Goal: Task Accomplishment & Management: Use online tool/utility

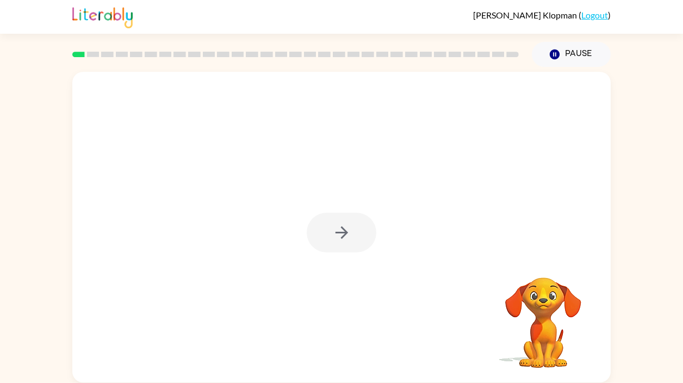
click at [338, 233] on div at bounding box center [342, 233] width 70 height 40
click at [338, 233] on icon "button" at bounding box center [341, 232] width 13 height 13
click at [81, 54] on rect at bounding box center [78, 54] width 13 height 5
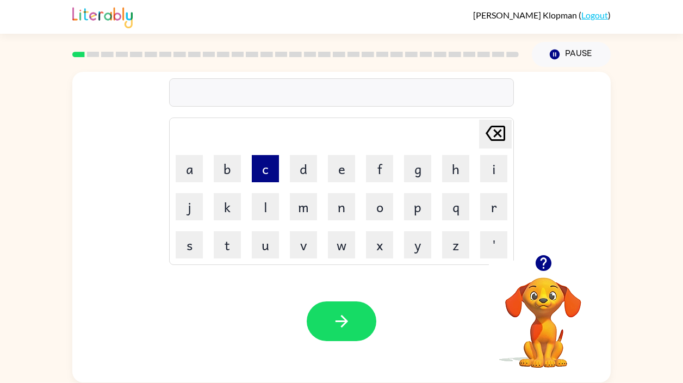
click at [272, 170] on button "c" at bounding box center [265, 168] width 27 height 27
click at [375, 207] on button "o" at bounding box center [379, 206] width 27 height 27
click at [305, 203] on button "m" at bounding box center [303, 206] width 27 height 27
click at [378, 171] on button "f" at bounding box center [379, 168] width 27 height 27
click at [497, 172] on button "i" at bounding box center [493, 168] width 27 height 27
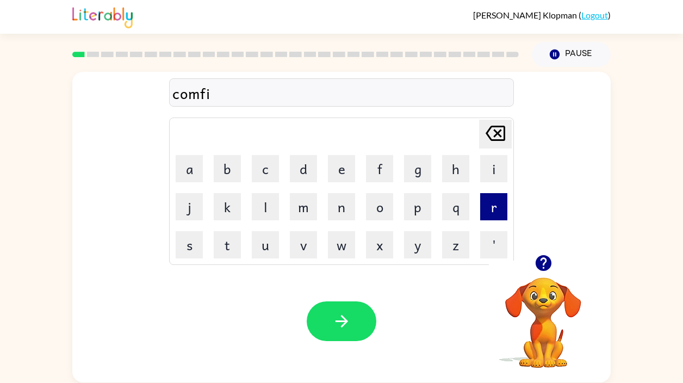
click at [496, 214] on button "r" at bounding box center [493, 206] width 27 height 27
click at [304, 212] on button "m" at bounding box center [303, 206] width 27 height 27
click at [546, 262] on icon "button" at bounding box center [543, 263] width 19 height 19
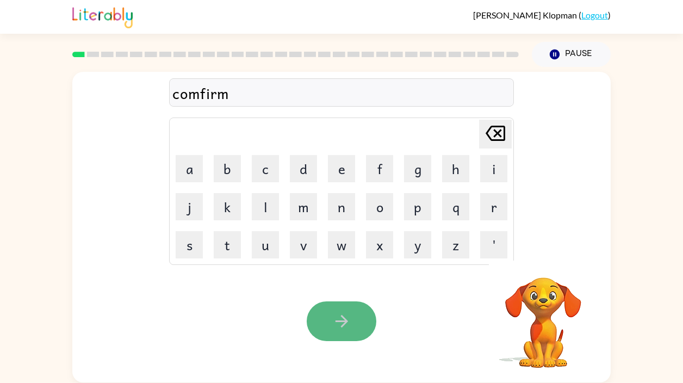
click at [328, 318] on button "button" at bounding box center [342, 321] width 70 height 40
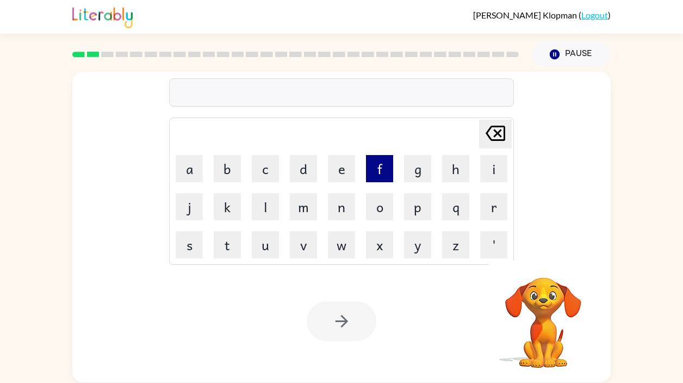
click at [385, 172] on button "f" at bounding box center [379, 168] width 27 height 27
click at [260, 215] on button "l" at bounding box center [265, 206] width 27 height 27
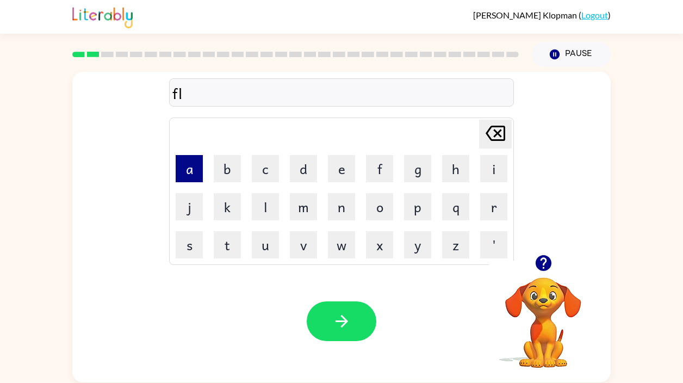
click at [201, 170] on button "a" at bounding box center [189, 168] width 27 height 27
click at [348, 242] on button "w" at bounding box center [341, 244] width 27 height 27
click at [492, 135] on icon "[PERSON_NAME] last character input" at bounding box center [496, 133] width 26 height 26
click at [331, 246] on button "w" at bounding box center [341, 244] width 27 height 27
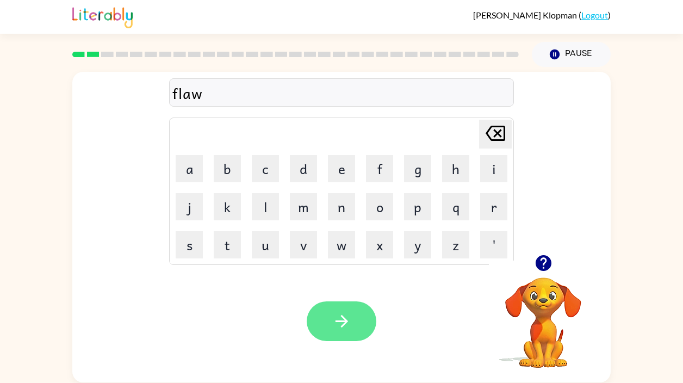
click at [335, 323] on icon "button" at bounding box center [341, 321] width 19 height 19
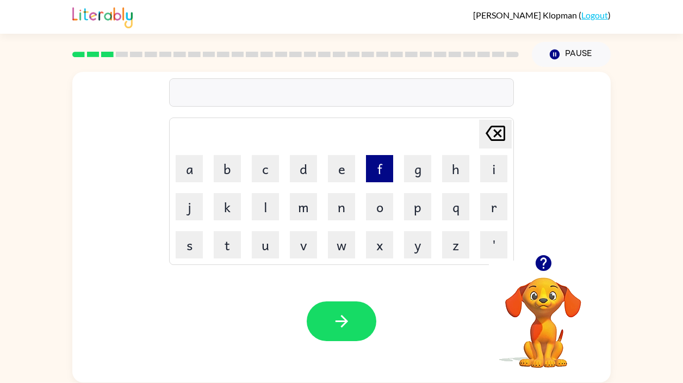
click at [373, 172] on button "f" at bounding box center [379, 168] width 27 height 27
click at [502, 168] on button "i" at bounding box center [493, 168] width 27 height 27
click at [493, 215] on button "r" at bounding box center [493, 206] width 27 height 27
click at [341, 174] on button "e" at bounding box center [341, 168] width 27 height 27
click at [423, 208] on button "p" at bounding box center [417, 206] width 27 height 27
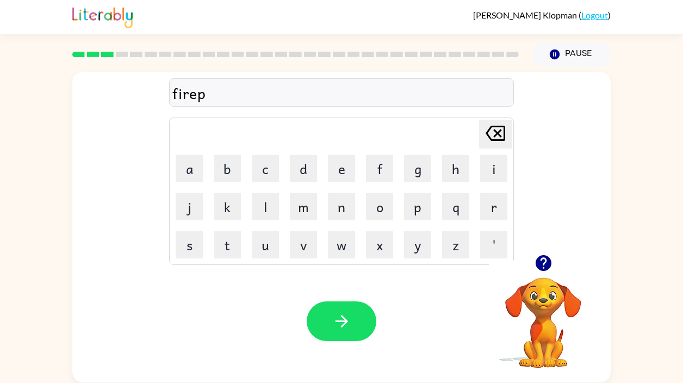
type button "p"
click at [347, 317] on icon "button" at bounding box center [341, 321] width 19 height 19
click at [546, 265] on icon "button" at bounding box center [543, 263] width 16 height 16
click at [359, 317] on button "button" at bounding box center [342, 321] width 70 height 40
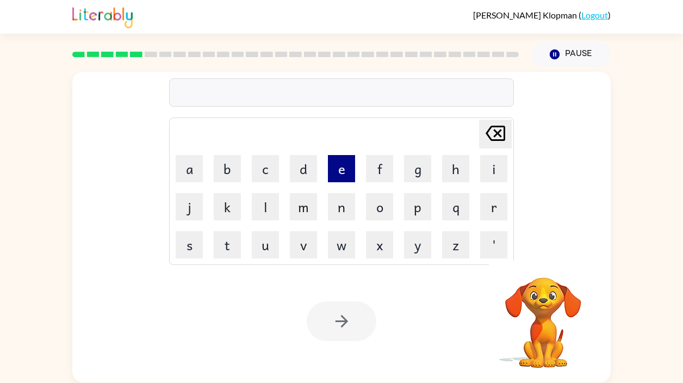
click at [343, 164] on button "e" at bounding box center [341, 168] width 27 height 27
click at [343, 209] on button "n" at bounding box center [341, 206] width 27 height 27
click at [375, 205] on button "o" at bounding box center [379, 206] width 27 height 27
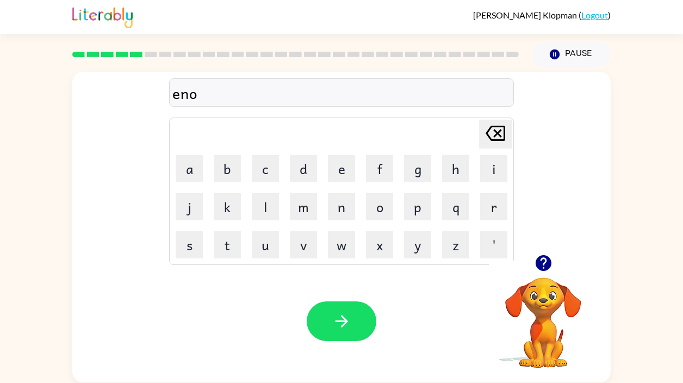
type button "o"
click at [543, 264] on icon "button" at bounding box center [543, 263] width 19 height 19
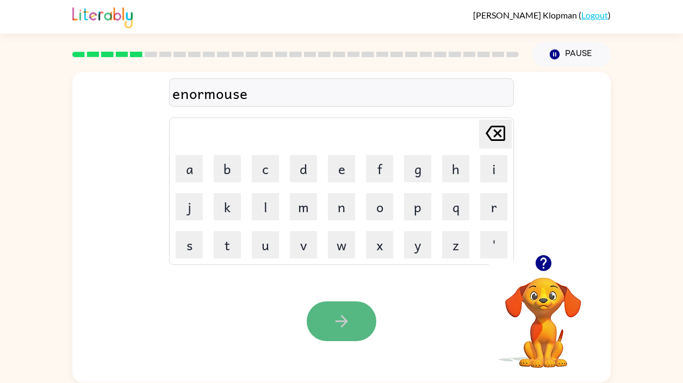
click at [326, 335] on button "button" at bounding box center [342, 321] width 70 height 40
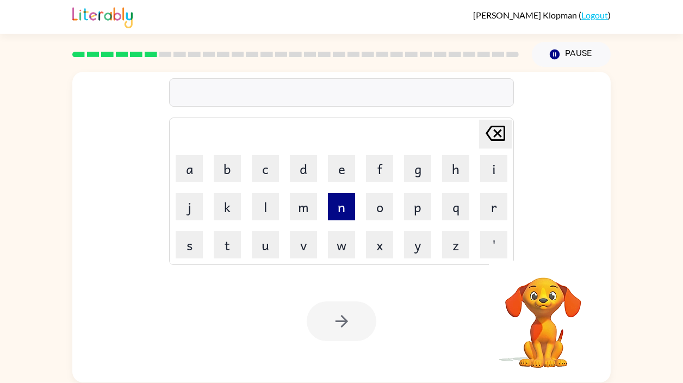
click at [336, 213] on button "n" at bounding box center [341, 206] width 27 height 27
click at [385, 210] on button "o" at bounding box center [379, 206] width 27 height 27
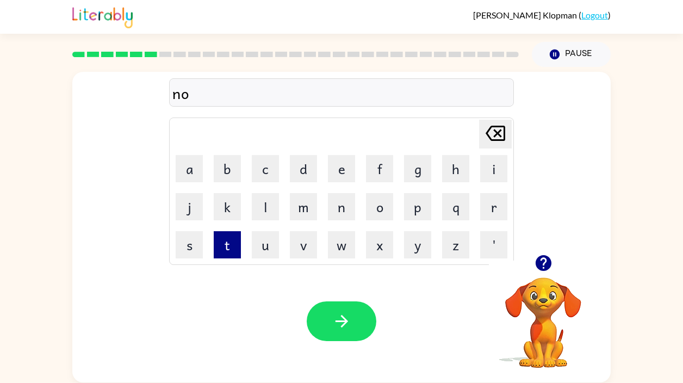
click at [232, 238] on button "t" at bounding box center [227, 244] width 27 height 27
click at [340, 169] on button "e" at bounding box center [341, 168] width 27 height 27
click at [193, 171] on button "a" at bounding box center [189, 168] width 27 height 27
click at [224, 171] on button "b" at bounding box center [227, 168] width 27 height 27
click at [267, 206] on button "l" at bounding box center [265, 206] width 27 height 27
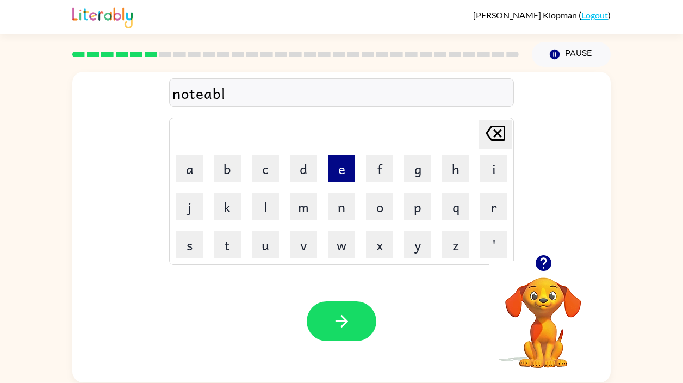
click at [332, 169] on button "e" at bounding box center [341, 168] width 27 height 27
click at [543, 265] on icon "button" at bounding box center [543, 263] width 19 height 19
click at [203, 94] on div "noteable" at bounding box center [341, 93] width 338 height 23
click at [202, 94] on div "noteabl" at bounding box center [341, 93] width 338 height 23
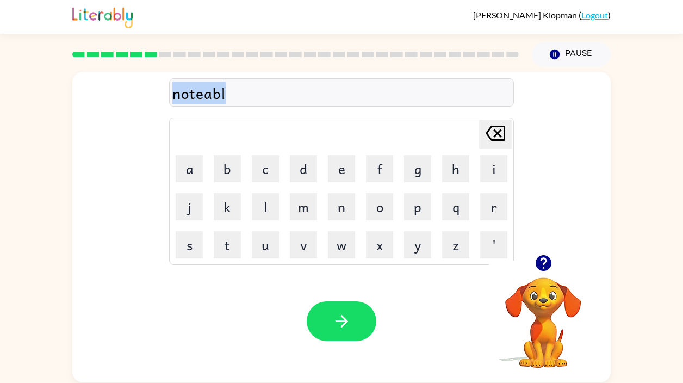
click at [202, 95] on div "noteabl" at bounding box center [341, 93] width 338 height 23
click at [226, 93] on div "noteabl" at bounding box center [341, 93] width 338 height 23
click at [224, 92] on div "noteabl" at bounding box center [341, 93] width 338 height 23
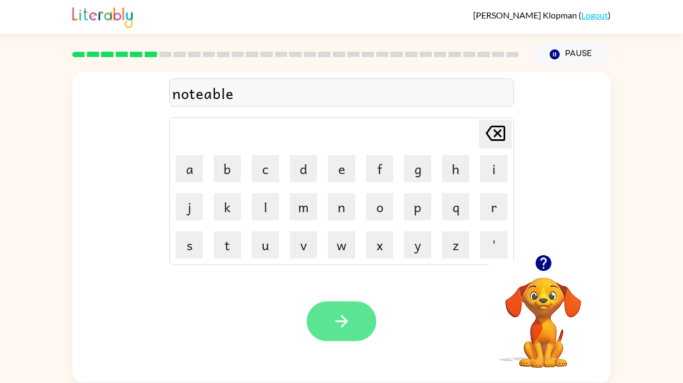
click at [348, 319] on icon "button" at bounding box center [341, 321] width 19 height 19
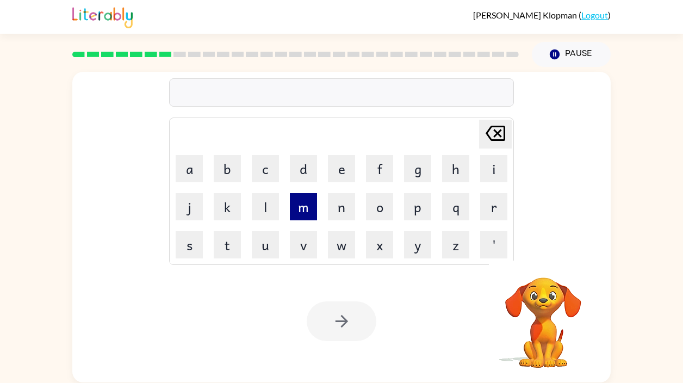
click at [303, 205] on button "m" at bounding box center [303, 206] width 27 height 27
click at [187, 170] on button "a" at bounding box center [189, 168] width 27 height 27
click at [422, 209] on button "p" at bounding box center [417, 206] width 27 height 27
click at [265, 214] on button "l" at bounding box center [265, 206] width 27 height 27
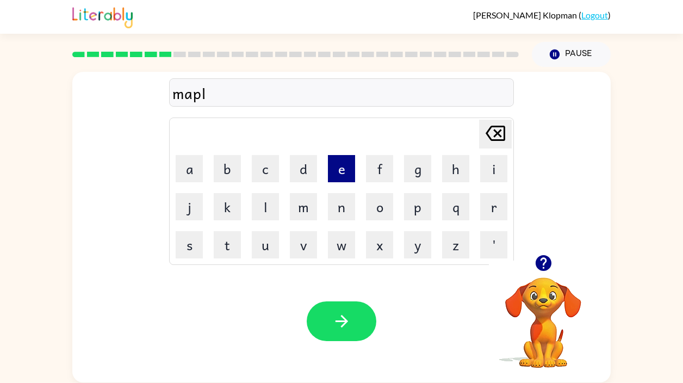
click at [334, 177] on button "e" at bounding box center [341, 168] width 27 height 27
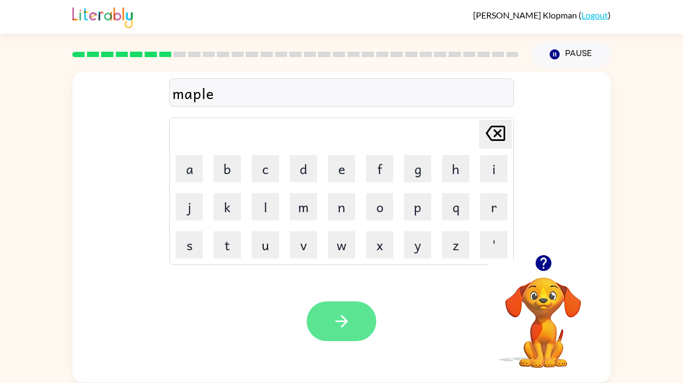
click at [344, 324] on icon "button" at bounding box center [341, 321] width 13 height 13
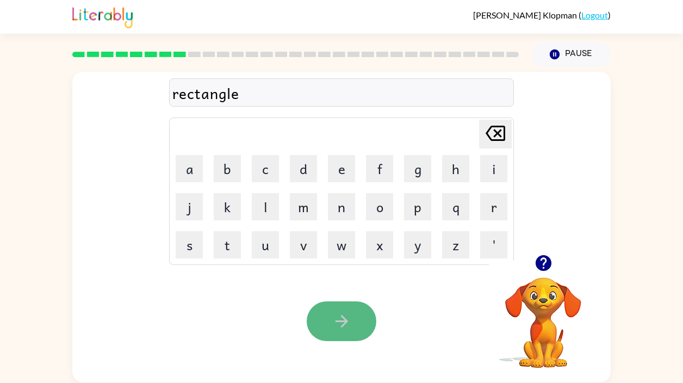
click at [336, 321] on icon "button" at bounding box center [341, 321] width 13 height 13
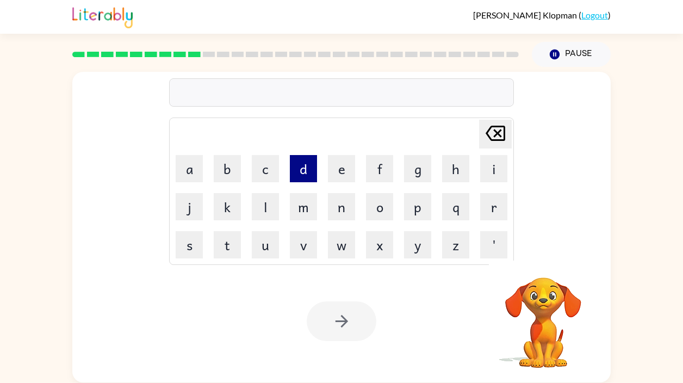
click at [310, 168] on button "d" at bounding box center [303, 168] width 27 height 27
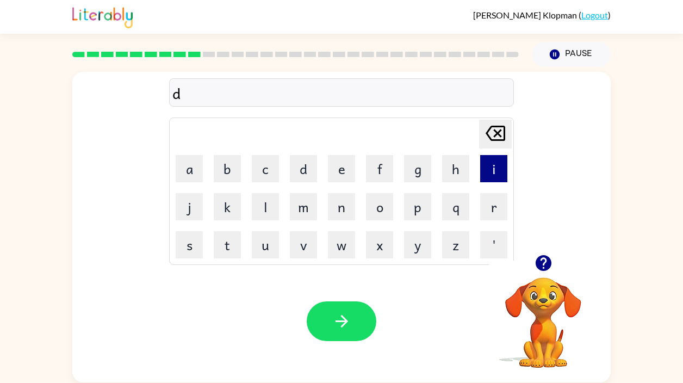
click at [493, 176] on button "i" at bounding box center [493, 168] width 27 height 27
click at [193, 240] on button "s" at bounding box center [189, 244] width 27 height 27
click at [494, 205] on button "r" at bounding box center [493, 206] width 27 height 27
click at [494, 170] on button "i" at bounding box center [493, 168] width 27 height 27
click at [186, 241] on button "s" at bounding box center [189, 244] width 27 height 27
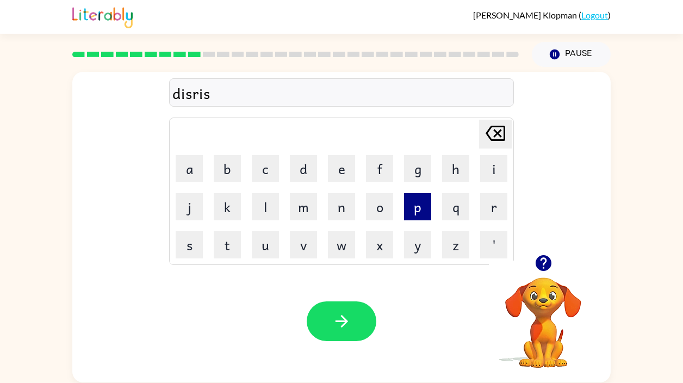
click at [414, 199] on button "p" at bounding box center [417, 206] width 27 height 27
click at [343, 167] on button "e" at bounding box center [341, 168] width 27 height 27
click at [264, 173] on button "c" at bounding box center [265, 168] width 27 height 27
click at [232, 248] on button "t" at bounding box center [227, 244] width 27 height 27
click at [542, 261] on icon "button" at bounding box center [543, 263] width 16 height 16
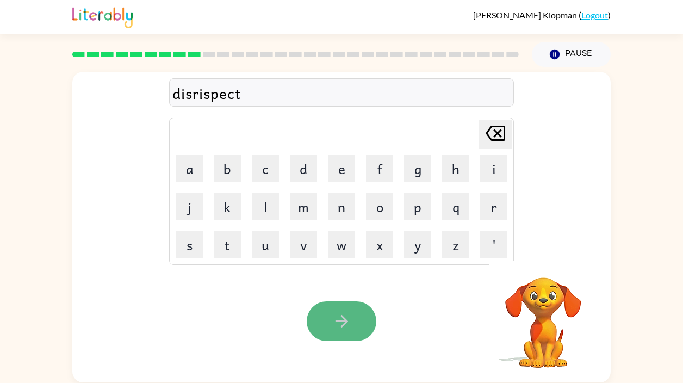
click at [343, 312] on icon "button" at bounding box center [341, 321] width 19 height 19
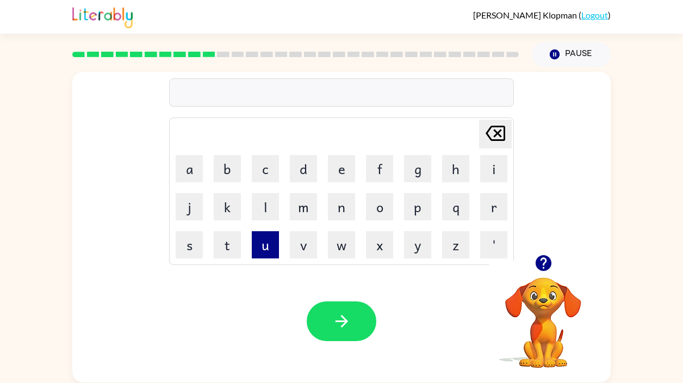
click at [267, 239] on button "u" at bounding box center [265, 244] width 27 height 27
click at [337, 209] on button "n" at bounding box center [341, 206] width 27 height 27
click at [449, 168] on button "h" at bounding box center [455, 168] width 27 height 27
click at [374, 209] on button "o" at bounding box center [379, 206] width 27 height 27
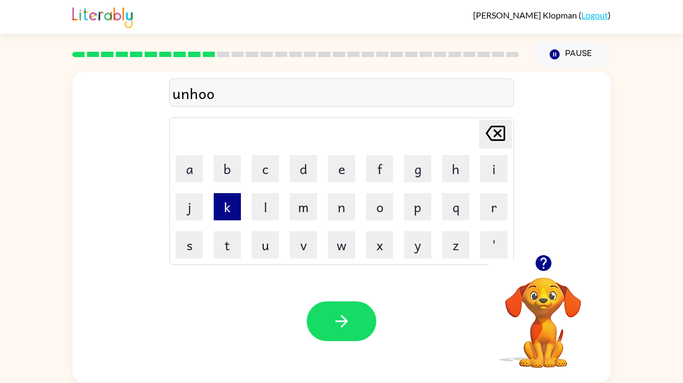
click at [236, 211] on button "k" at bounding box center [227, 206] width 27 height 27
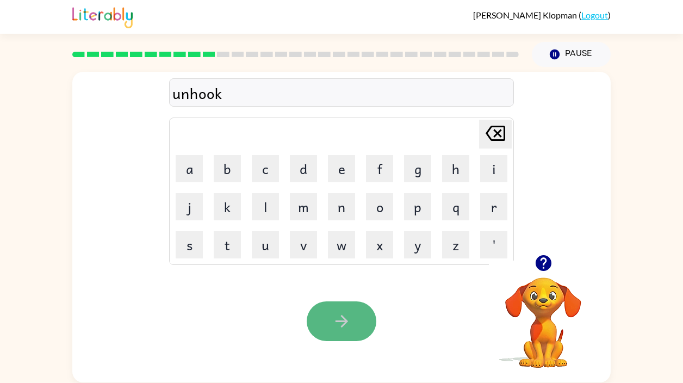
click at [333, 314] on icon "button" at bounding box center [341, 321] width 19 height 19
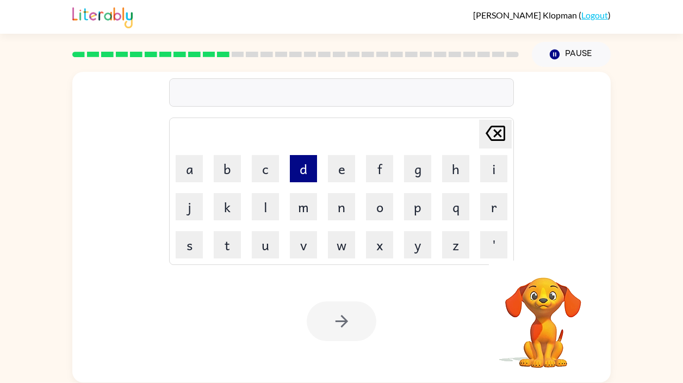
click at [307, 170] on button "d" at bounding box center [303, 168] width 27 height 27
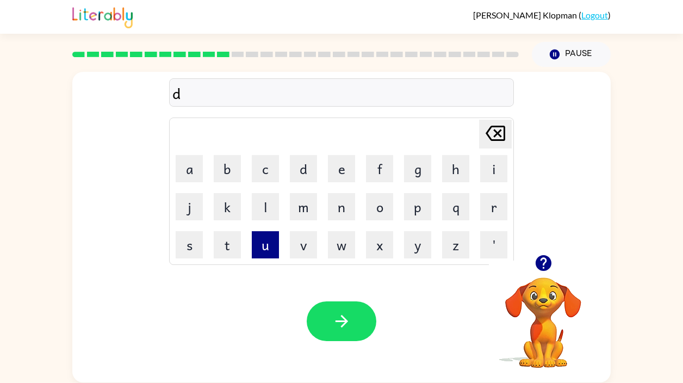
click at [262, 244] on button "u" at bounding box center [265, 244] width 27 height 27
click at [345, 204] on button "n" at bounding box center [341, 206] width 27 height 27
click at [343, 172] on button "e" at bounding box center [341, 168] width 27 height 27
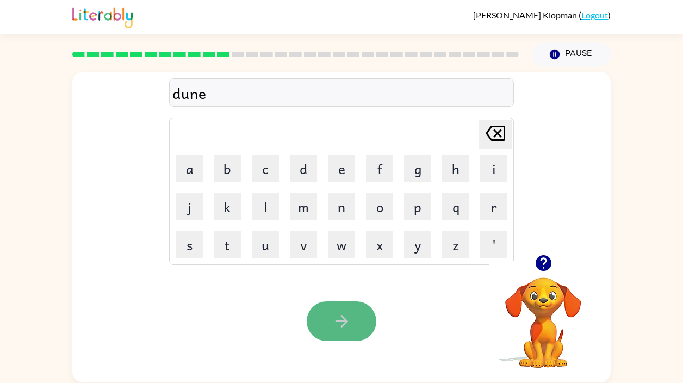
click at [359, 319] on button "button" at bounding box center [342, 321] width 70 height 40
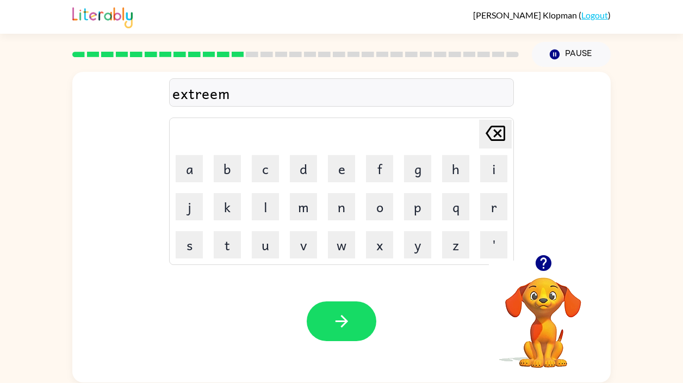
click at [544, 262] on icon "button" at bounding box center [543, 263] width 19 height 19
click at [344, 313] on icon "button" at bounding box center [341, 321] width 19 height 19
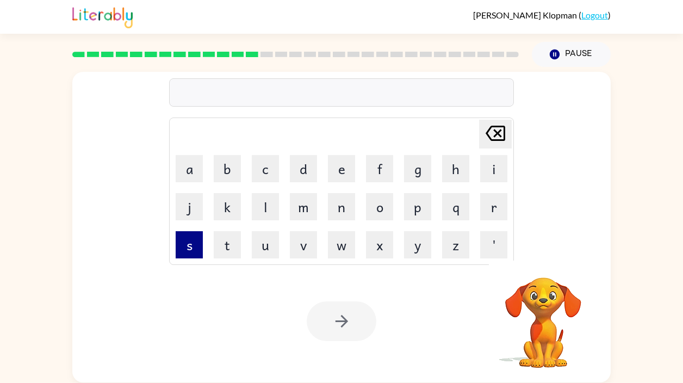
click at [191, 245] on button "s" at bounding box center [189, 244] width 27 height 27
click at [339, 248] on button "w" at bounding box center [341, 244] width 27 height 27
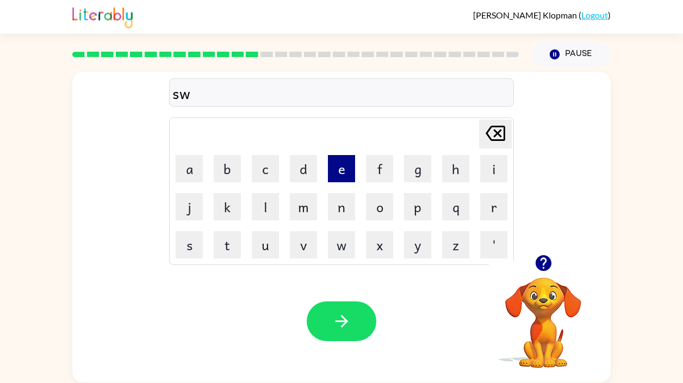
click at [334, 171] on button "e" at bounding box center [341, 168] width 27 height 27
click at [233, 237] on button "t" at bounding box center [227, 244] width 27 height 27
click at [343, 198] on button "n" at bounding box center [341, 206] width 27 height 27
click at [342, 177] on button "e" at bounding box center [341, 168] width 27 height 27
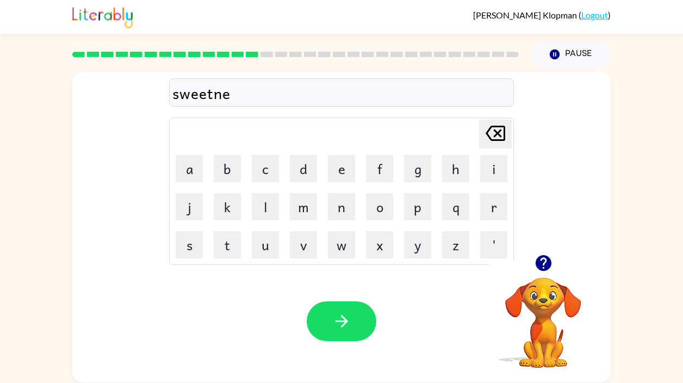
click at [204, 242] on td "s" at bounding box center [189, 244] width 37 height 37
click at [195, 242] on button "s" at bounding box center [189, 244] width 27 height 27
click at [336, 315] on icon "button" at bounding box center [341, 321] width 19 height 19
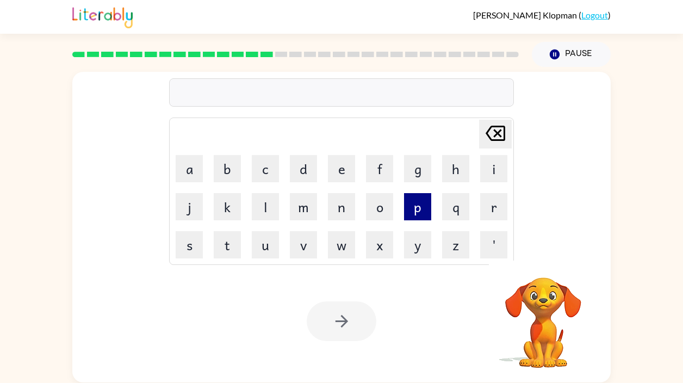
click at [411, 212] on button "p" at bounding box center [417, 206] width 27 height 27
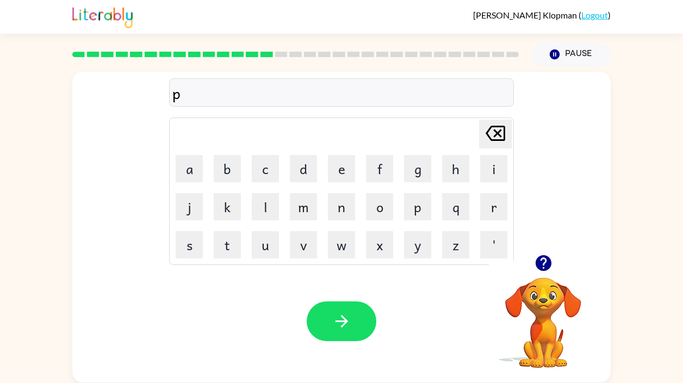
type button "p"
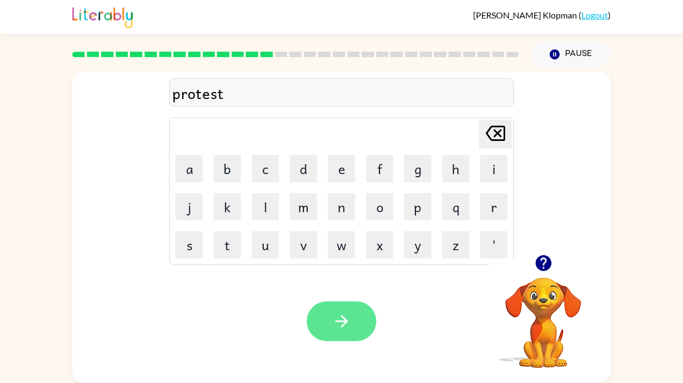
click at [348, 323] on icon "button" at bounding box center [341, 321] width 19 height 19
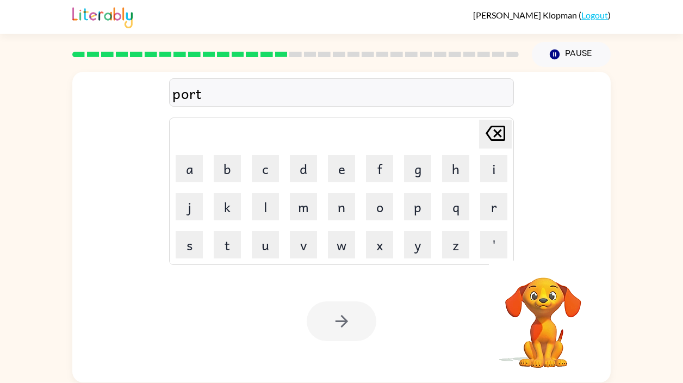
click at [337, 320] on div at bounding box center [342, 321] width 70 height 40
click at [341, 322] on icon "button" at bounding box center [341, 321] width 13 height 13
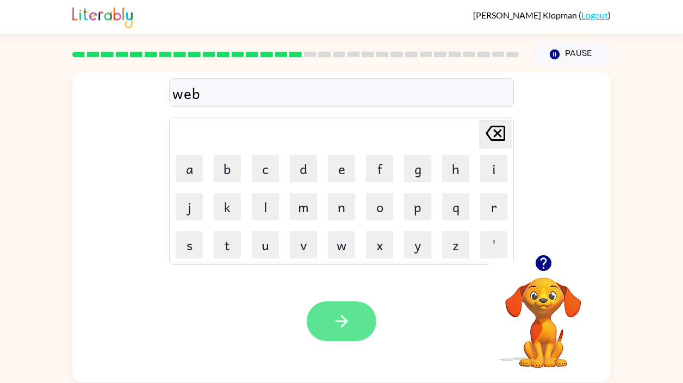
click at [342, 322] on icon "button" at bounding box center [341, 321] width 13 height 13
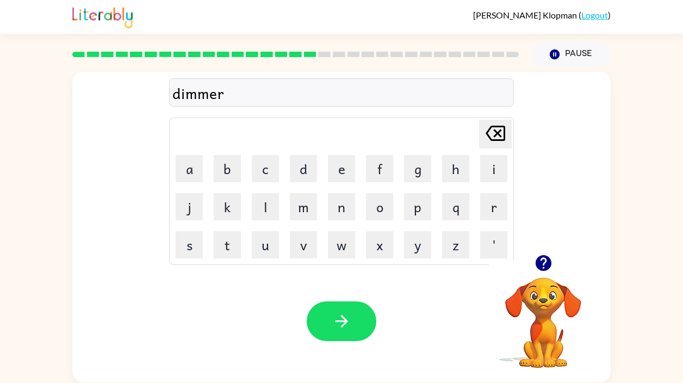
click at [210, 97] on div "dimmer" at bounding box center [341, 93] width 338 height 23
click at [341, 317] on icon "button" at bounding box center [341, 321] width 19 height 19
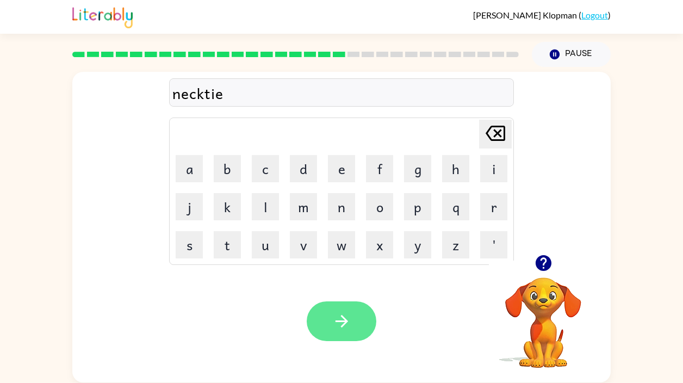
click at [347, 323] on icon "button" at bounding box center [341, 321] width 19 height 19
click at [347, 317] on icon "button" at bounding box center [341, 321] width 19 height 19
click at [351, 322] on button "button" at bounding box center [342, 321] width 70 height 40
click at [333, 322] on icon "button" at bounding box center [341, 321] width 19 height 19
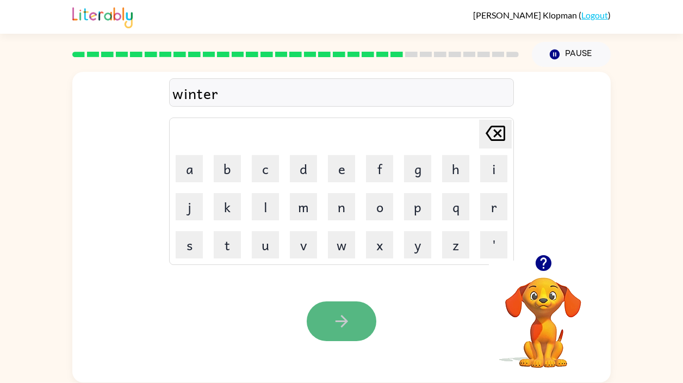
click at [335, 318] on icon "button" at bounding box center [341, 321] width 19 height 19
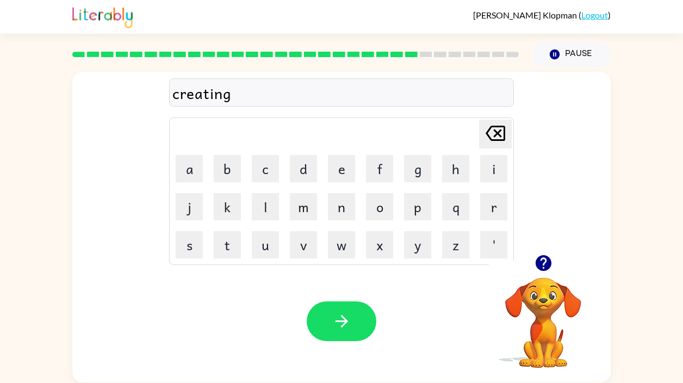
click at [207, 95] on div "creating" at bounding box center [341, 93] width 338 height 23
click at [324, 325] on button "button" at bounding box center [342, 321] width 70 height 40
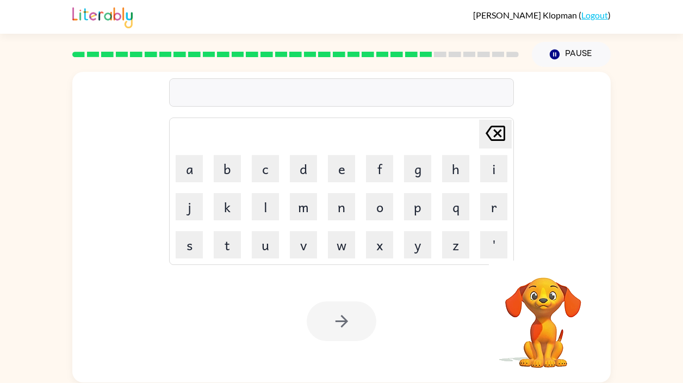
drag, startPoint x: 270, startPoint y: 205, endPoint x: 476, endPoint y: 183, distance: 207.3
click at [270, 205] on button "l" at bounding box center [265, 206] width 27 height 27
click at [488, 172] on button "i" at bounding box center [493, 168] width 27 height 27
click at [415, 202] on button "p" at bounding box center [417, 206] width 27 height 27
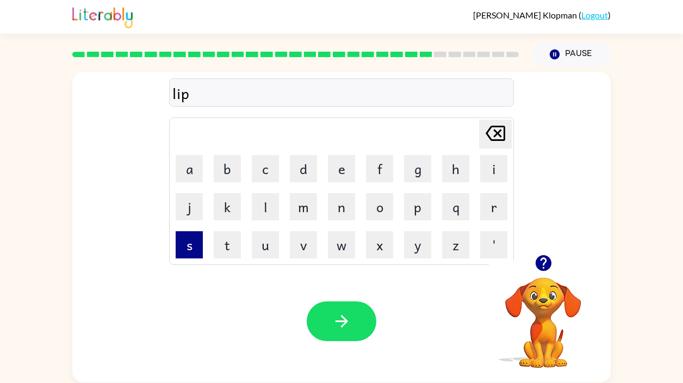
click at [196, 244] on button "s" at bounding box center [189, 244] width 27 height 27
click at [230, 244] on button "t" at bounding box center [227, 244] width 27 height 27
click at [493, 168] on button "i" at bounding box center [493, 168] width 27 height 27
type button "i"
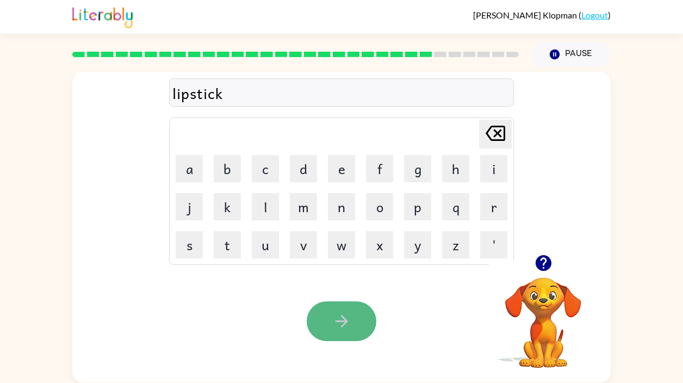
click at [343, 319] on icon "button" at bounding box center [341, 321] width 19 height 19
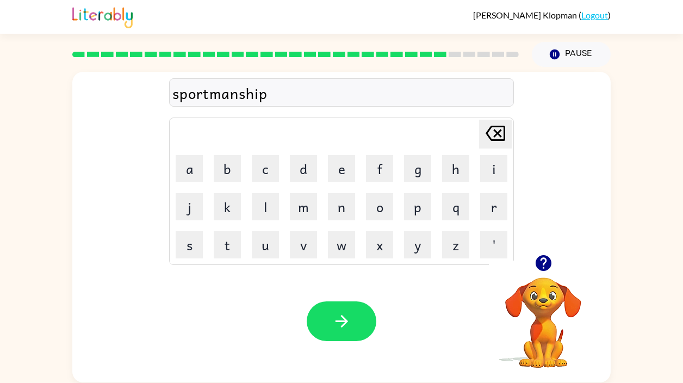
click at [208, 93] on div "sportmanship" at bounding box center [341, 93] width 338 height 23
click at [530, 264] on button "button" at bounding box center [544, 263] width 28 height 28
click at [339, 318] on icon "button" at bounding box center [341, 321] width 19 height 19
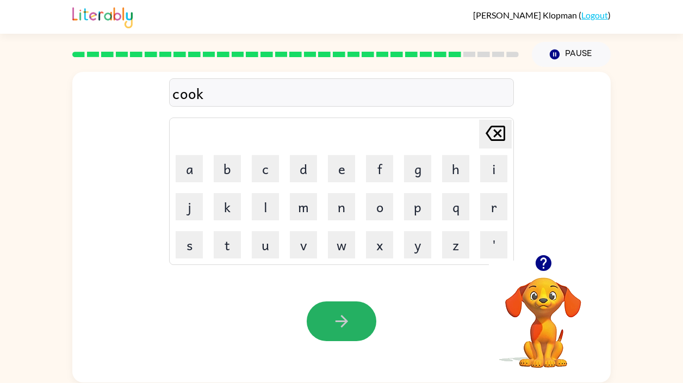
click at [343, 320] on icon "button" at bounding box center [341, 321] width 13 height 13
click at [343, 320] on icon "button" at bounding box center [341, 321] width 19 height 19
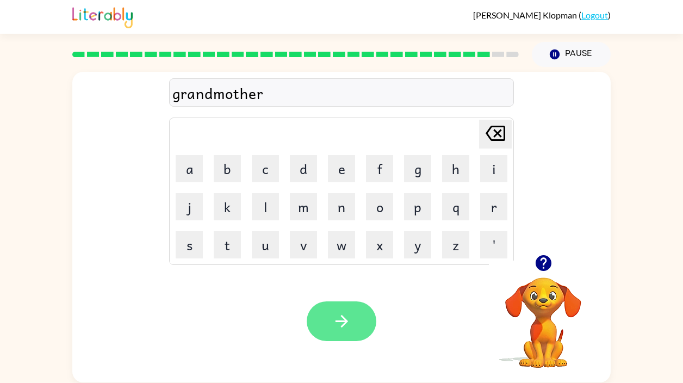
click at [341, 321] on icon "button" at bounding box center [341, 321] width 13 height 13
click at [343, 326] on icon "button" at bounding box center [341, 321] width 19 height 19
